Goal: Find specific page/section: Find specific page/section

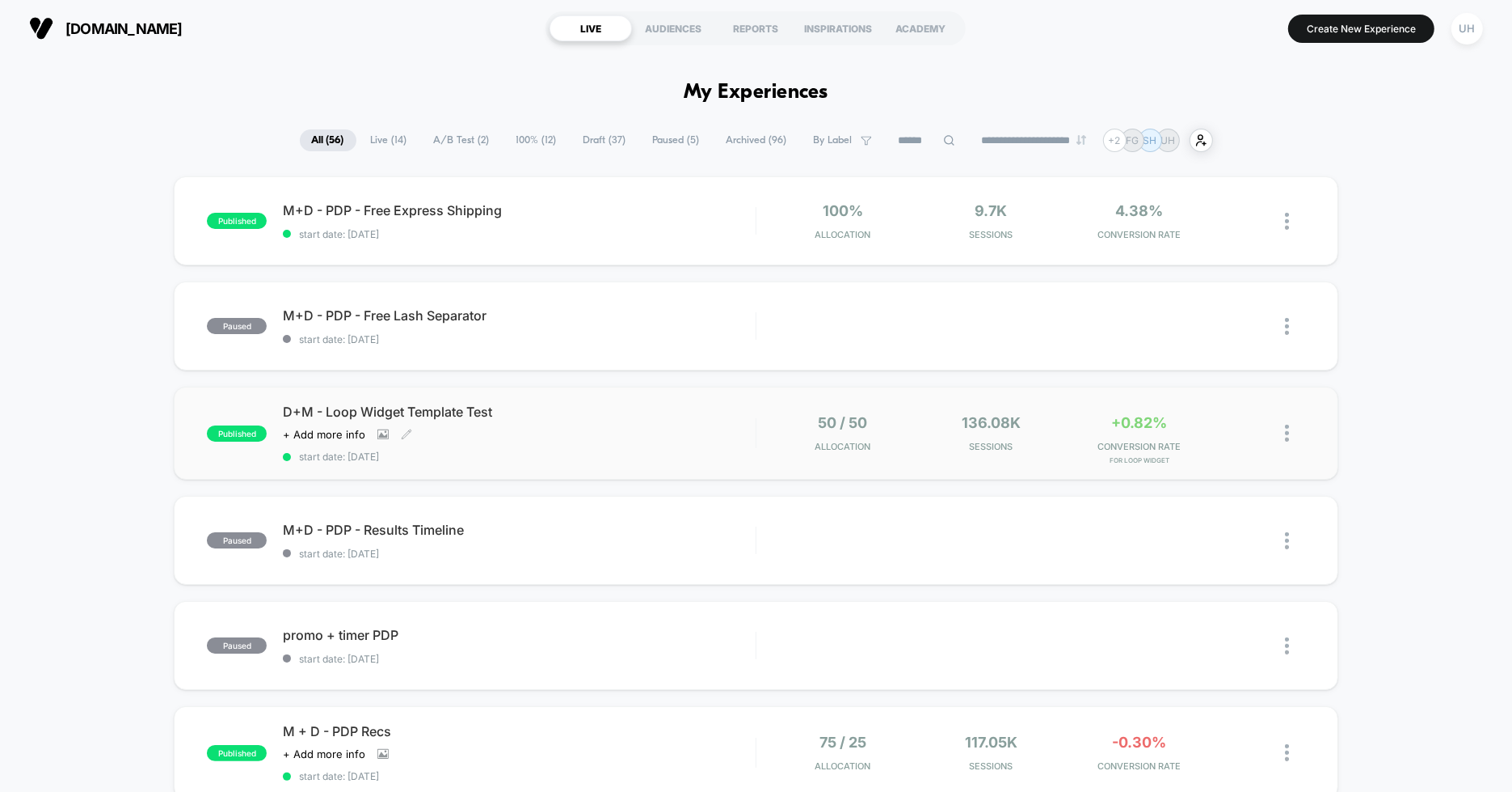
click at [617, 421] on div "D+M - Loop Widget Template Test Click to view images Click to edit experience d…" at bounding box center [519, 433] width 473 height 59
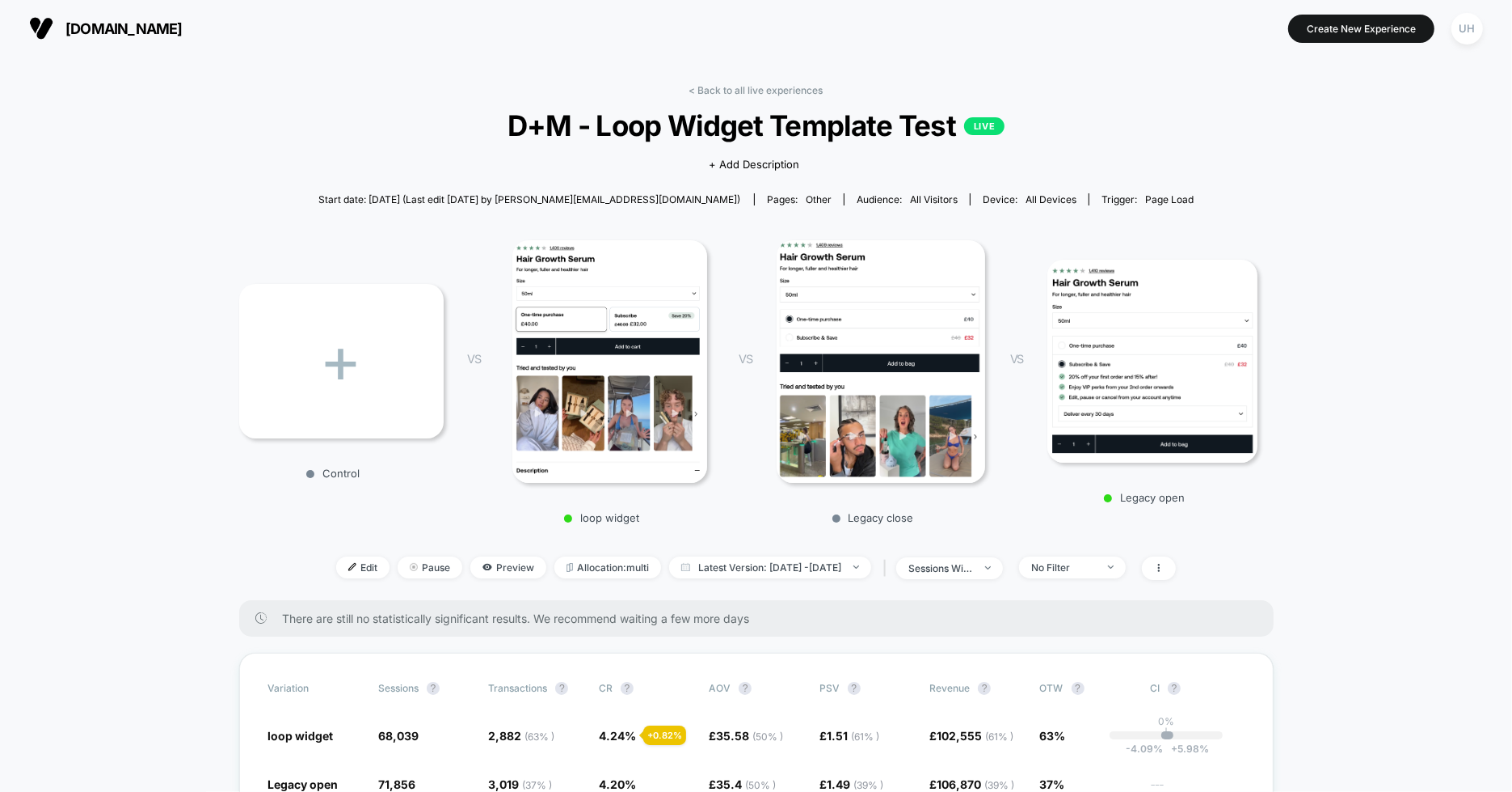
click at [804, 90] on link "< Back to all live experiences" at bounding box center [757, 90] width 134 height 12
